Goal: Information Seeking & Learning: Find specific fact

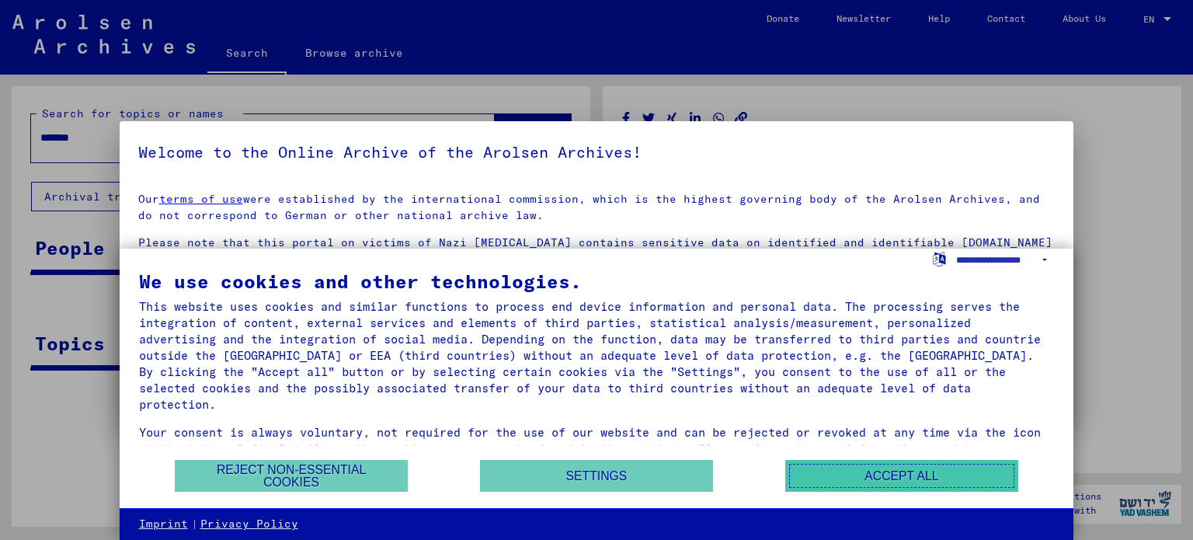
click at [873, 466] on button "Accept all" at bounding box center [901, 476] width 233 height 32
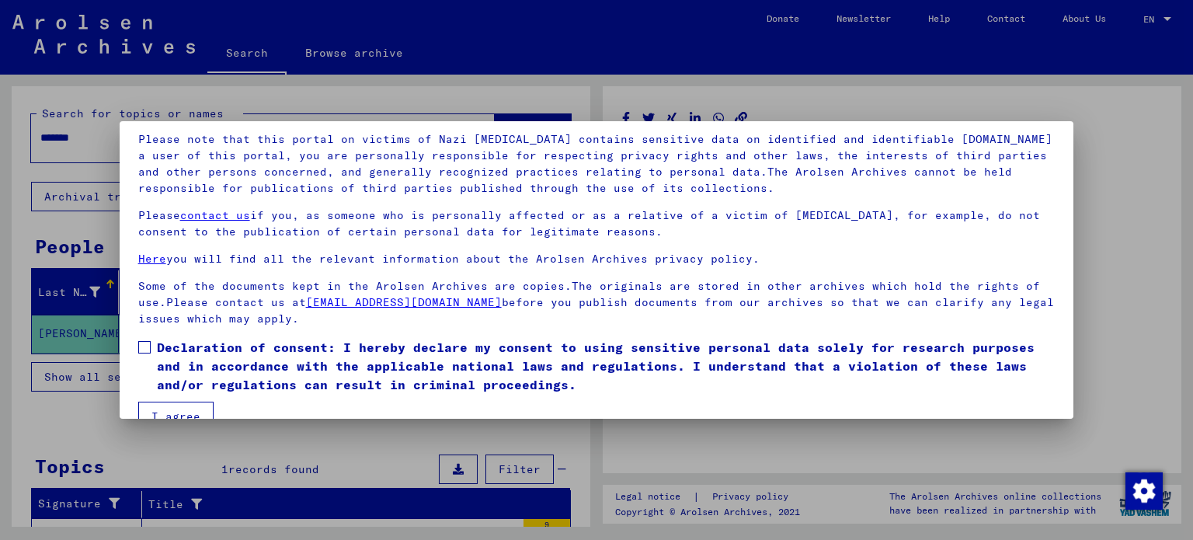
scroll to position [131, 0]
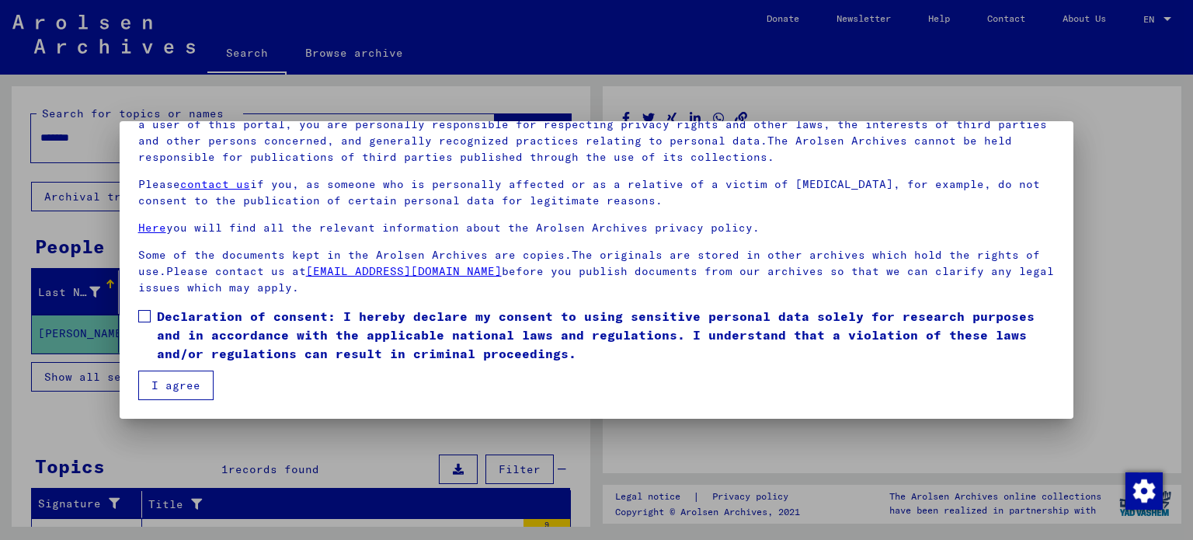
click at [143, 315] on span at bounding box center [144, 316] width 12 height 12
click at [180, 377] on button "I agree" at bounding box center [175, 385] width 75 height 30
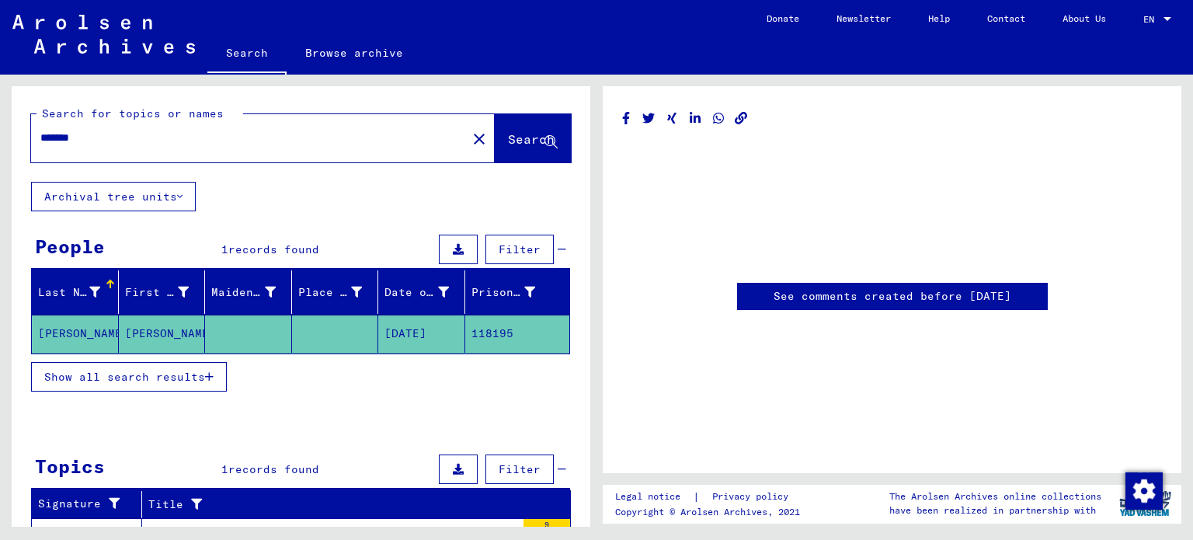
click at [157, 334] on mat-cell "[PERSON_NAME]" at bounding box center [162, 333] width 87 height 38
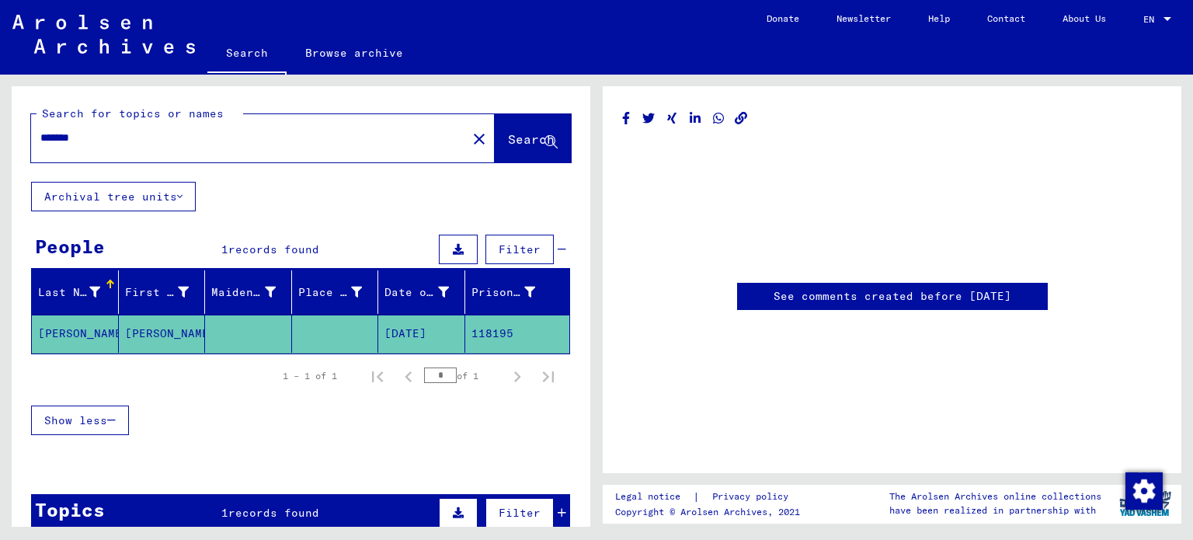
click at [64, 335] on mat-cell "[PERSON_NAME]" at bounding box center [75, 333] width 87 height 38
click at [65, 322] on mat-cell "[PERSON_NAME]" at bounding box center [75, 333] width 87 height 38
click at [423, 328] on mat-cell "[DATE]" at bounding box center [421, 333] width 87 height 38
